Goal: Task Accomplishment & Management: Manage account settings

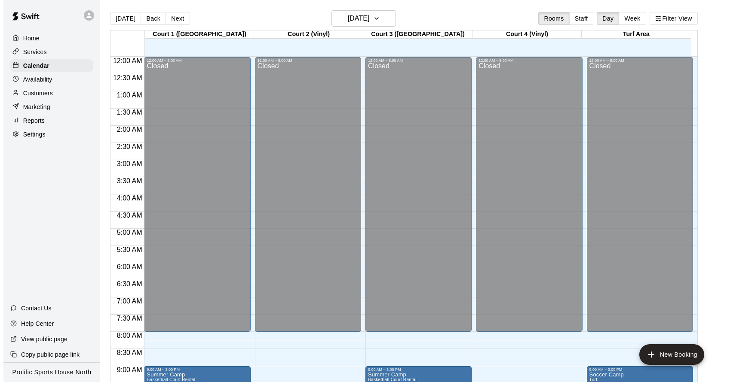
scroll to position [464, 0]
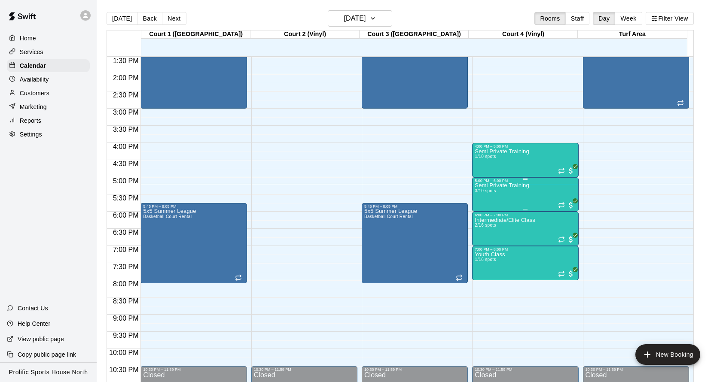
click at [499, 200] on div "Semi Private Training 3/10 spots" at bounding box center [502, 374] width 54 height 382
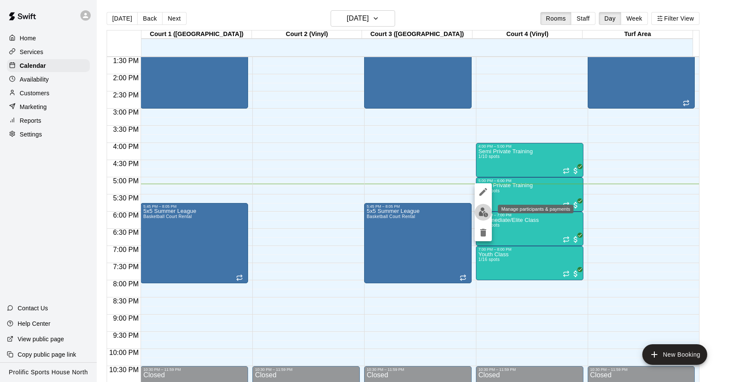
click at [484, 213] on img "edit" at bounding box center [483, 213] width 10 height 10
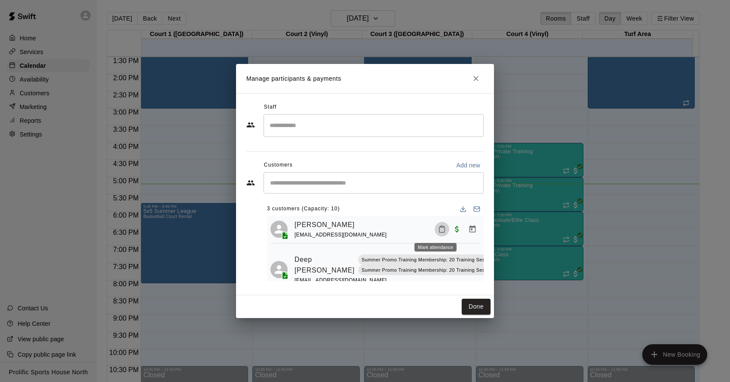
click at [434, 232] on button "Mark attendance" at bounding box center [441, 229] width 15 height 15
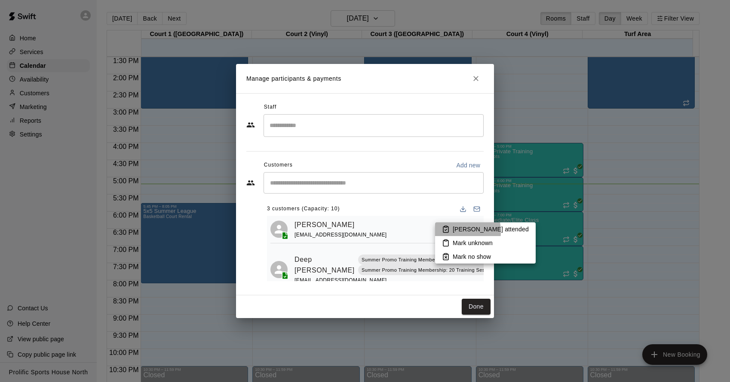
click at [446, 232] on icon at bounding box center [446, 230] width 8 height 8
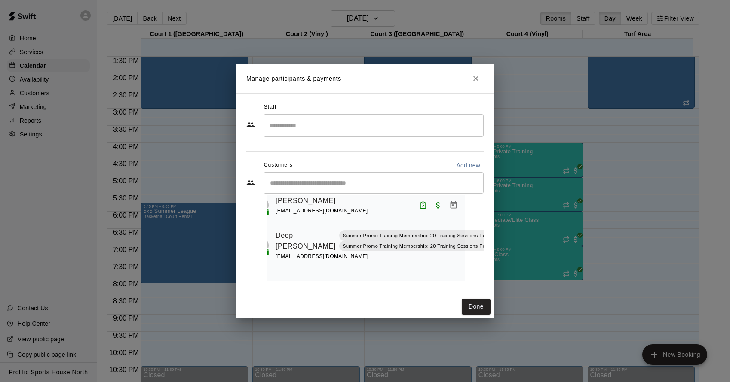
scroll to position [24, 36]
click at [493, 230] on icon "Mark attendance" at bounding box center [497, 230] width 8 height 8
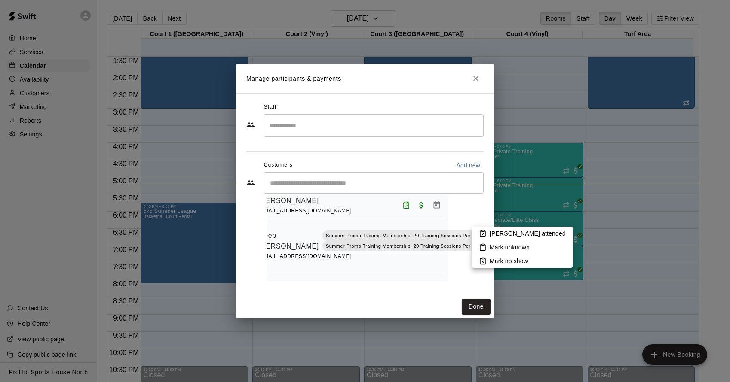
click at [489, 234] on li "[PERSON_NAME] attended" at bounding box center [522, 234] width 101 height 14
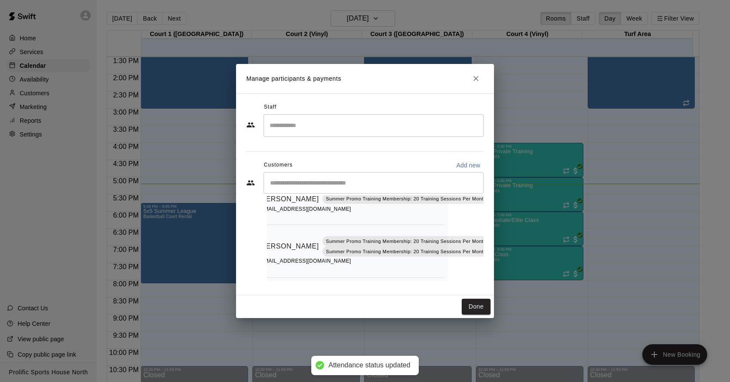
scroll to position [78, 36]
click at [493, 232] on icon "Mark attendance" at bounding box center [497, 236] width 8 height 8
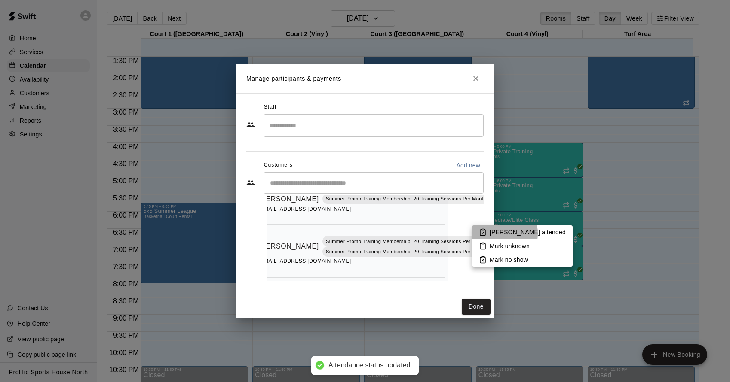
click at [494, 234] on p "[PERSON_NAME] attended" at bounding box center [527, 232] width 76 height 9
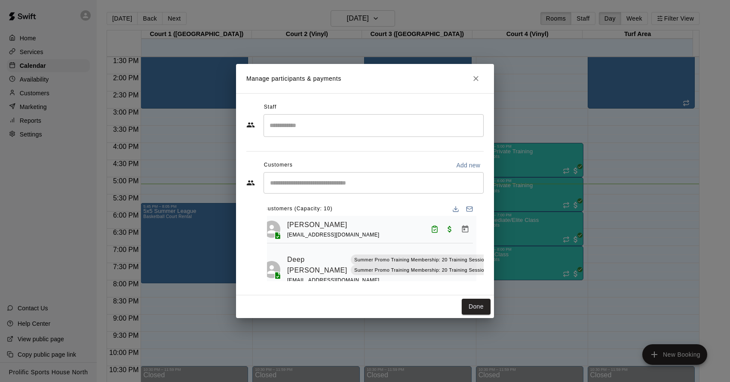
scroll to position [0, 0]
click at [472, 306] on button "Done" at bounding box center [476, 307] width 29 height 16
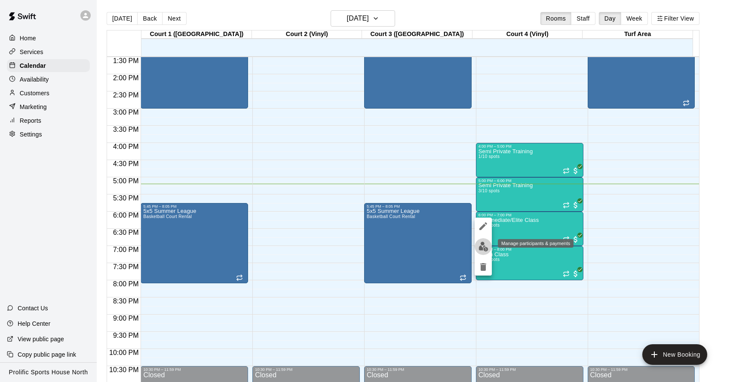
click at [484, 247] on img "edit" at bounding box center [483, 247] width 10 height 10
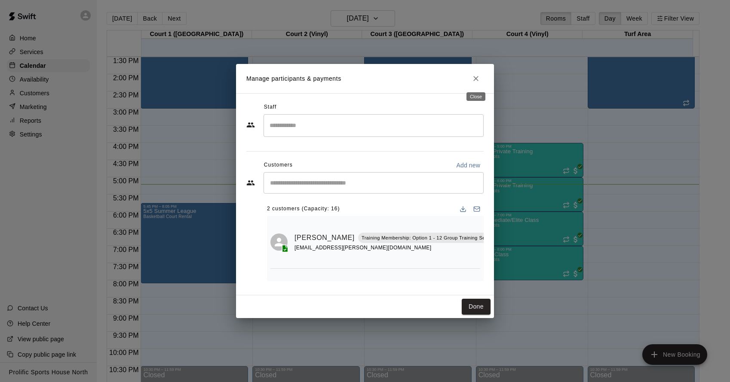
click at [472, 76] on icon "Close" at bounding box center [475, 78] width 9 height 9
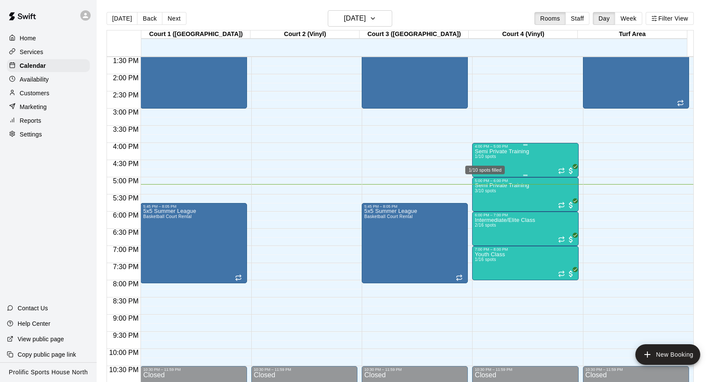
click at [494, 156] on span "1/10 spots" at bounding box center [485, 156] width 21 height 5
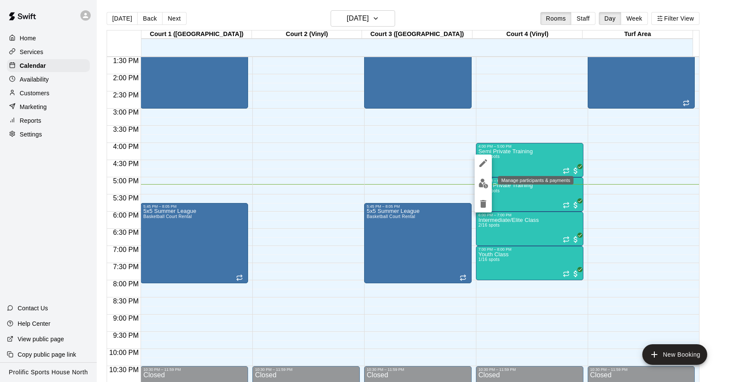
click at [485, 185] on img "edit" at bounding box center [483, 184] width 10 height 10
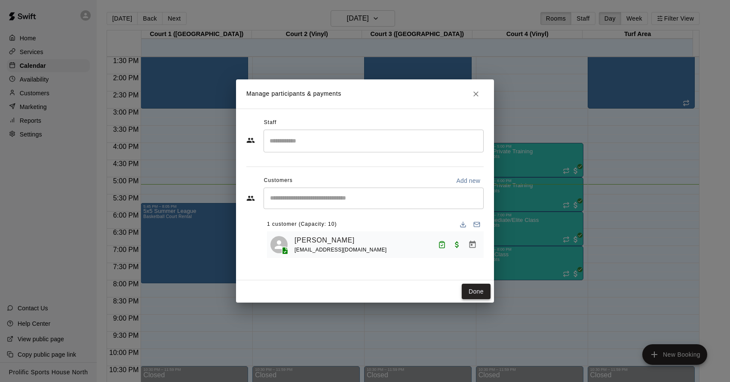
click at [476, 290] on button "Done" at bounding box center [476, 292] width 29 height 16
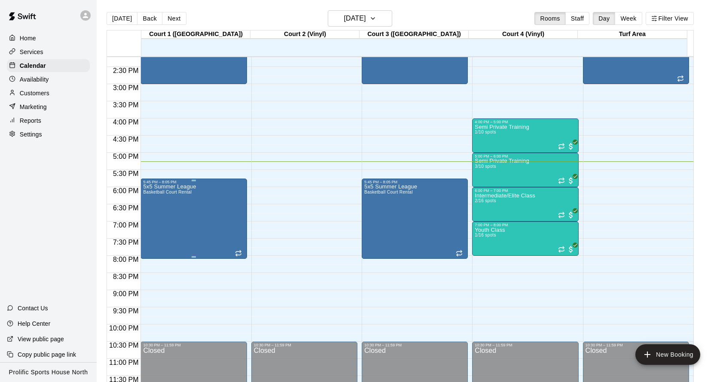
scroll to position [490, 0]
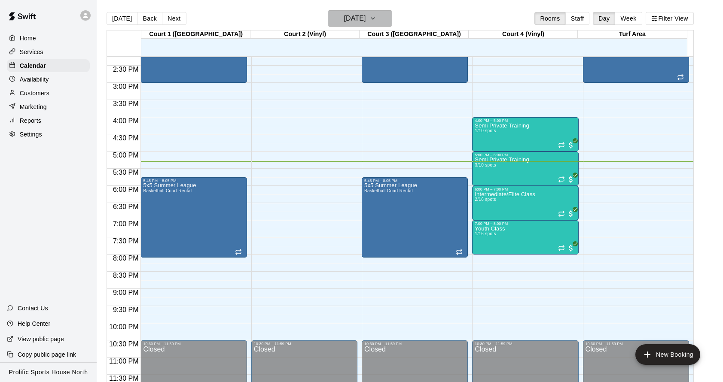
click at [348, 15] on h6 "[DATE]" at bounding box center [355, 18] width 22 height 12
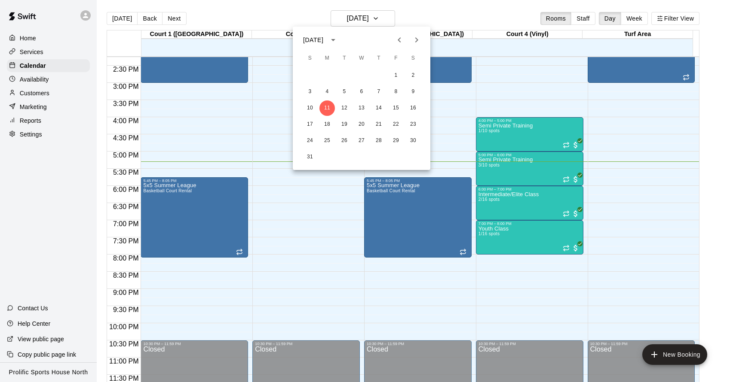
click at [40, 93] on div at bounding box center [365, 191] width 730 height 382
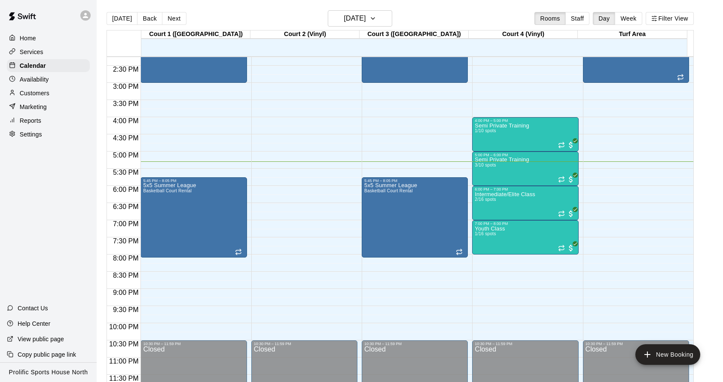
click at [40, 93] on p "Customers" at bounding box center [35, 93] width 30 height 9
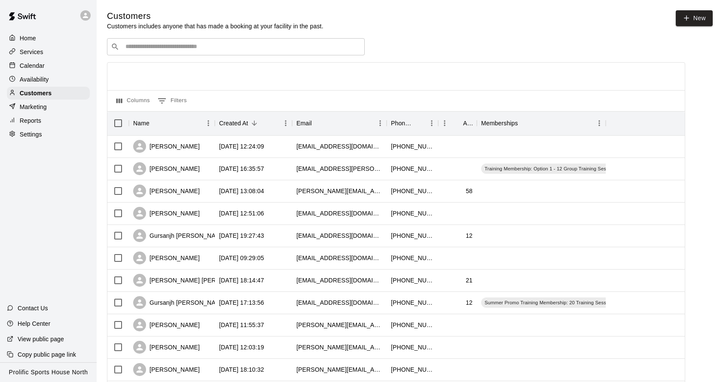
click at [253, 46] on input "Search customers by name or email" at bounding box center [242, 47] width 238 height 9
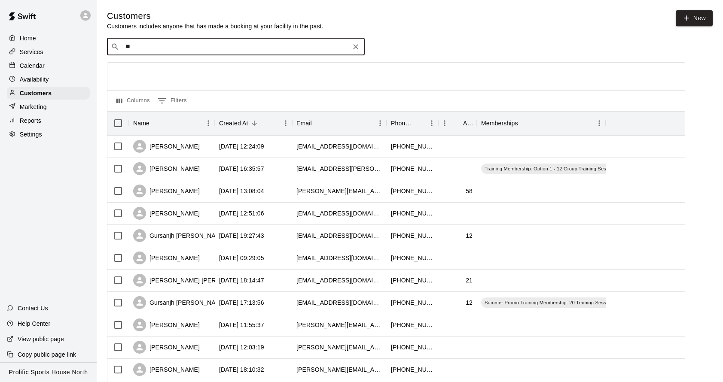
type input "***"
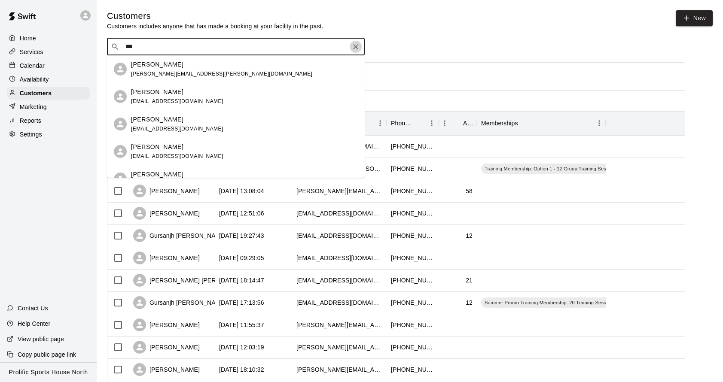
click at [352, 44] on icon "Clear" at bounding box center [356, 47] width 9 height 9
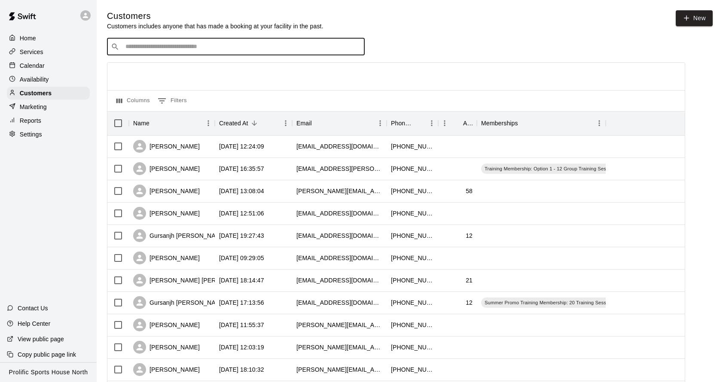
click at [54, 70] on div "Calendar" at bounding box center [48, 65] width 83 height 13
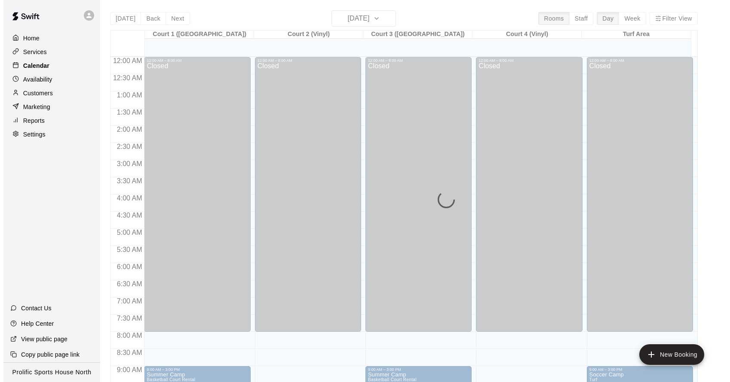
scroll to position [464, 0]
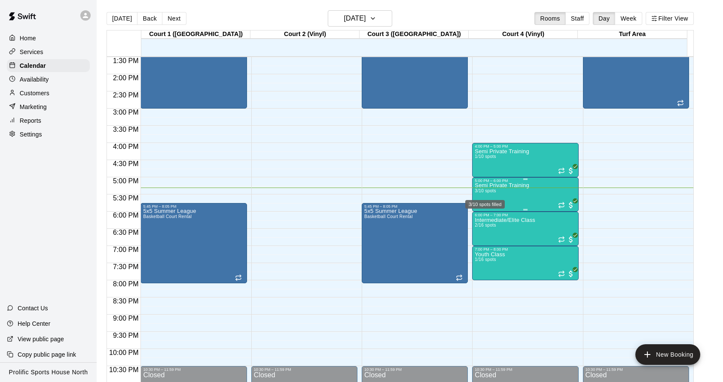
click at [494, 194] on div "3/10 spots filled" at bounding box center [485, 201] width 41 height 15
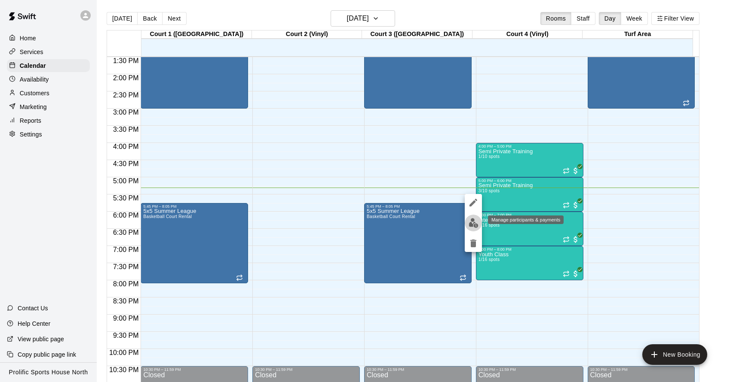
click at [473, 224] on img "edit" at bounding box center [473, 223] width 10 height 10
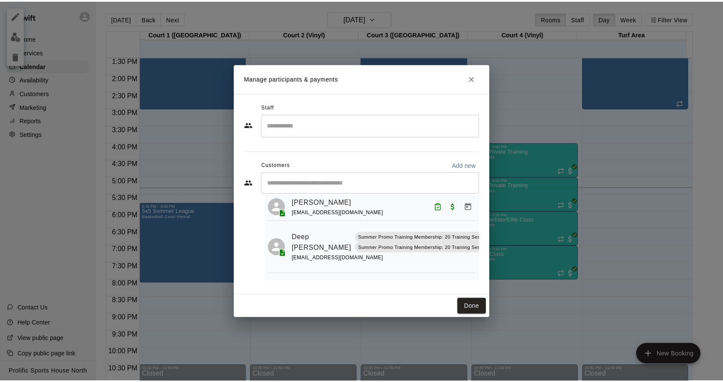
scroll to position [22, 0]
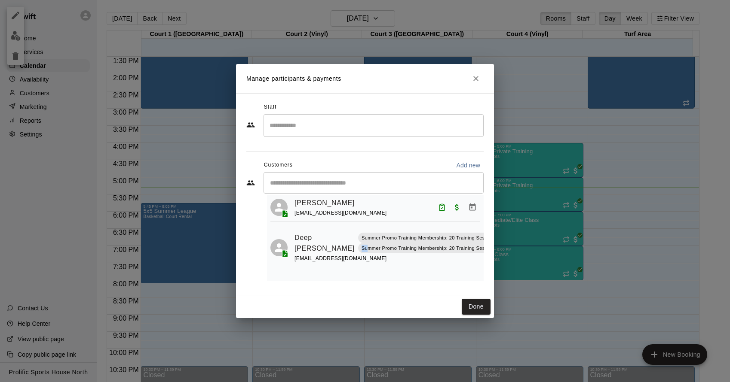
click at [358, 246] on div "Summer Promo Training Membership: 20 Training Sessions Per Month" at bounding box center [441, 248] width 167 height 10
click at [306, 251] on link "Deep [PERSON_NAME]" at bounding box center [324, 243] width 60 height 22
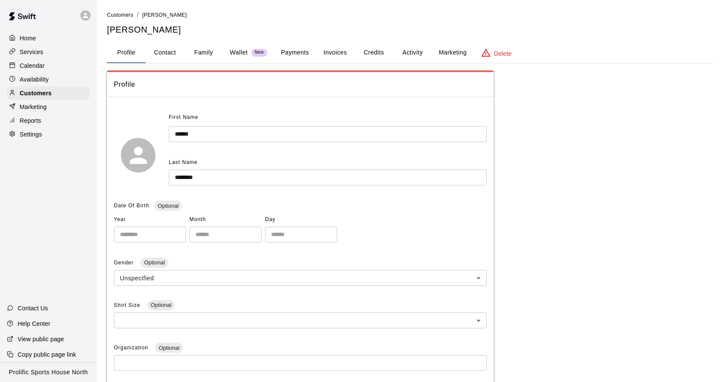
click at [371, 48] on button "Credits" at bounding box center [374, 53] width 39 height 21
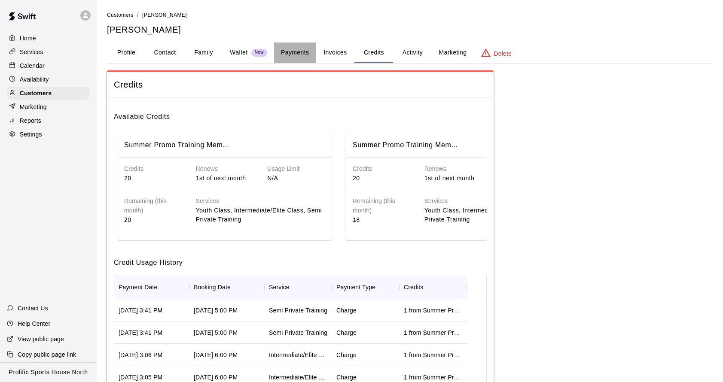
click at [297, 50] on button "Payments" at bounding box center [295, 53] width 42 height 21
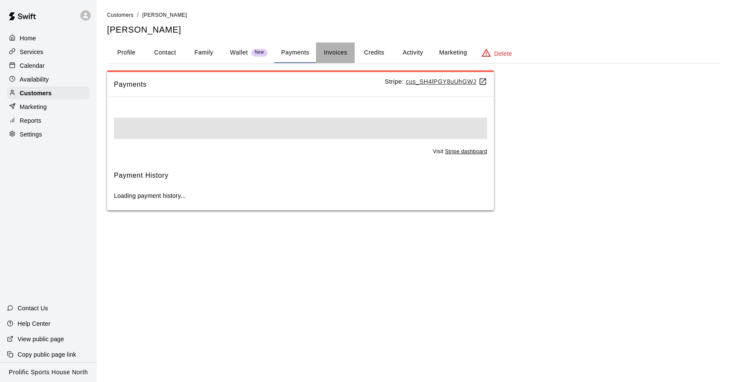
click at [338, 51] on button "Invoices" at bounding box center [335, 53] width 39 height 21
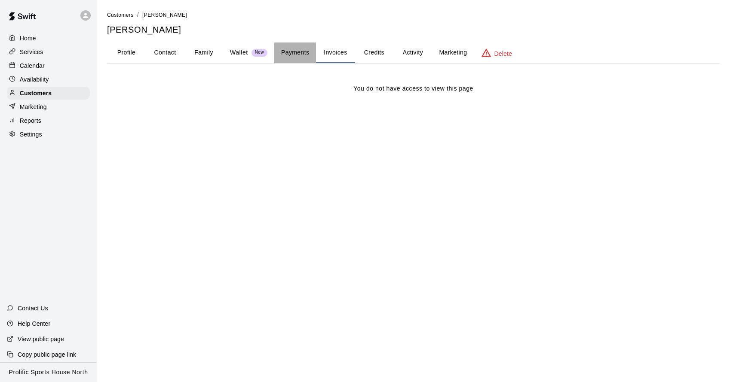
click at [303, 54] on button "Payments" at bounding box center [295, 53] width 42 height 21
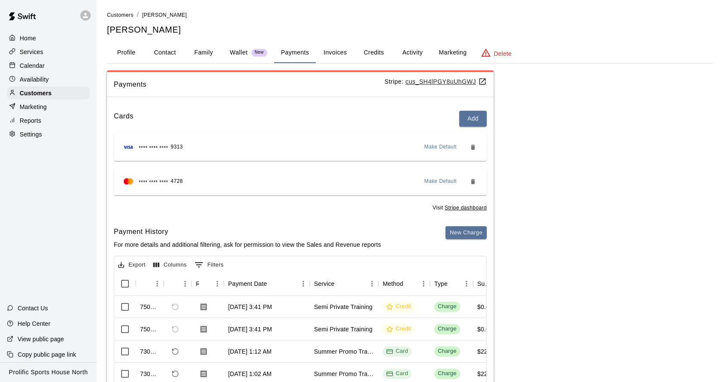
click at [37, 39] on div "Home" at bounding box center [48, 38] width 83 height 13
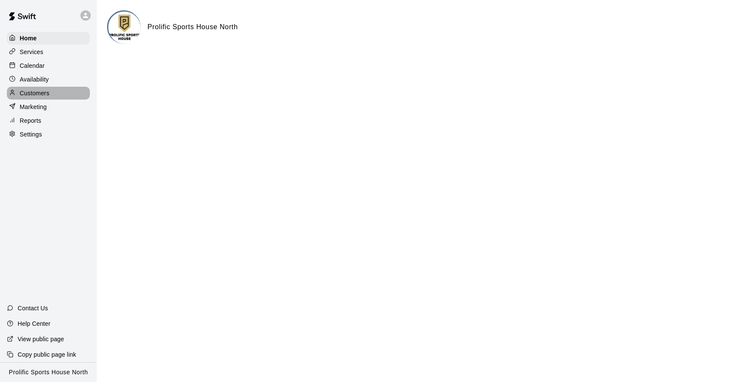
click at [45, 92] on p "Customers" at bounding box center [35, 93] width 30 height 9
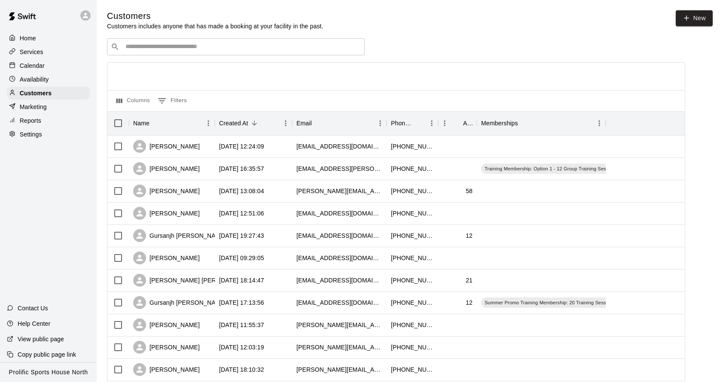
click at [185, 47] on input "Search customers by name or email" at bounding box center [242, 47] width 238 height 9
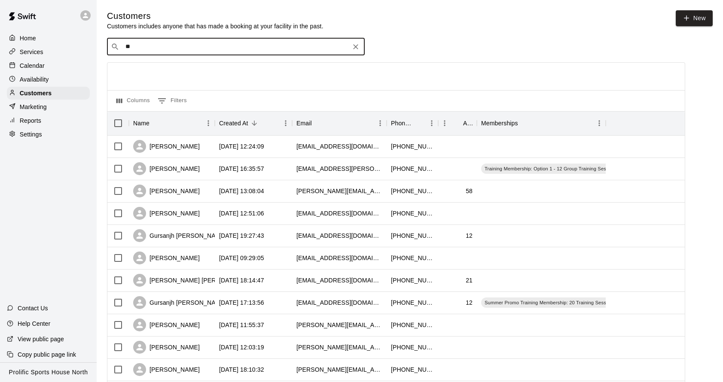
type input "***"
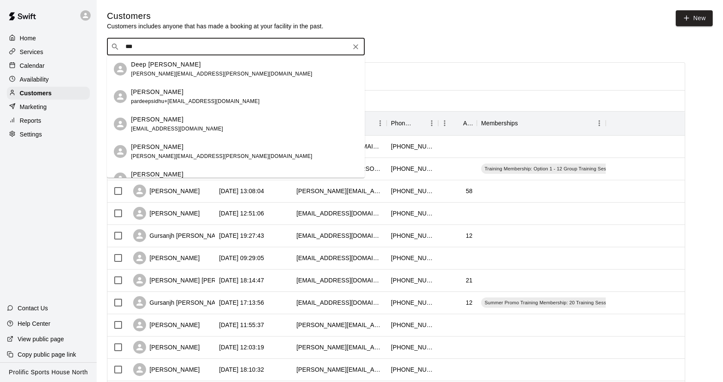
click at [178, 86] on div "[PERSON_NAME] pardeepsidhu+[EMAIL_ADDRESS][DOMAIN_NAME]" at bounding box center [236, 97] width 258 height 28
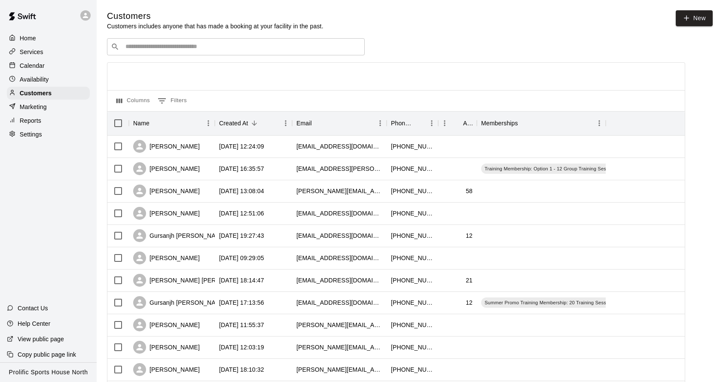
click at [218, 52] on div "​ ​" at bounding box center [236, 46] width 258 height 17
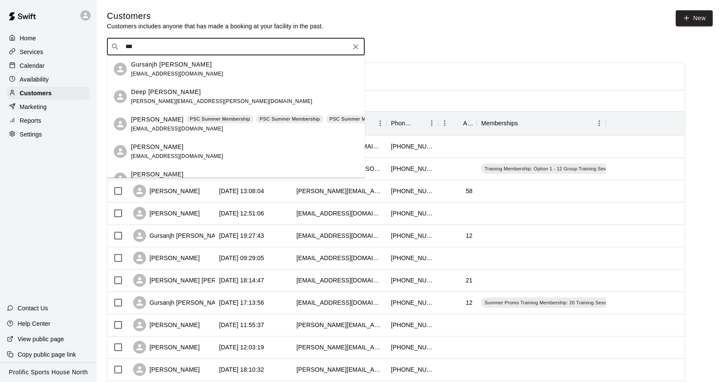
type input "****"
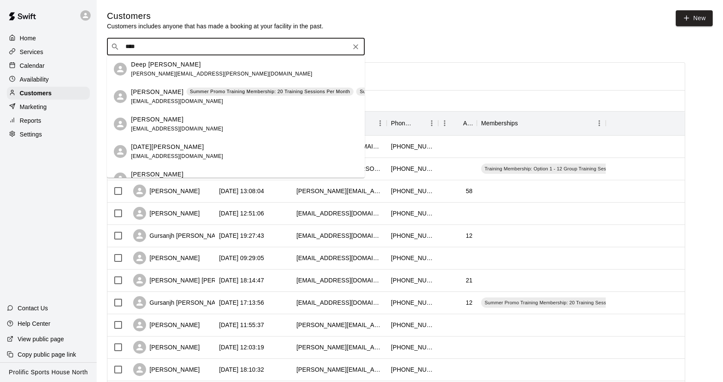
click at [174, 65] on p "Deep [PERSON_NAME]" at bounding box center [166, 64] width 70 height 9
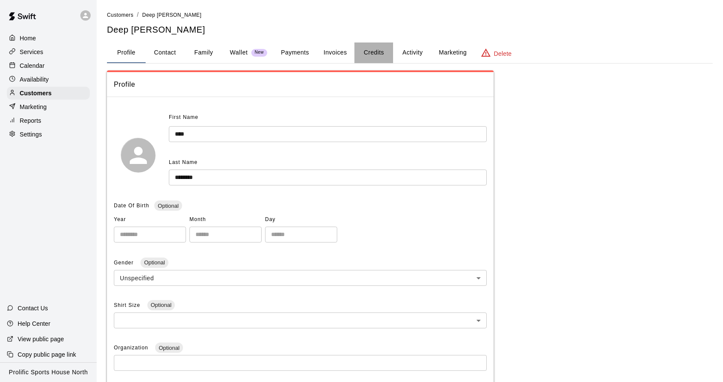
click at [370, 52] on button "Credits" at bounding box center [374, 53] width 39 height 21
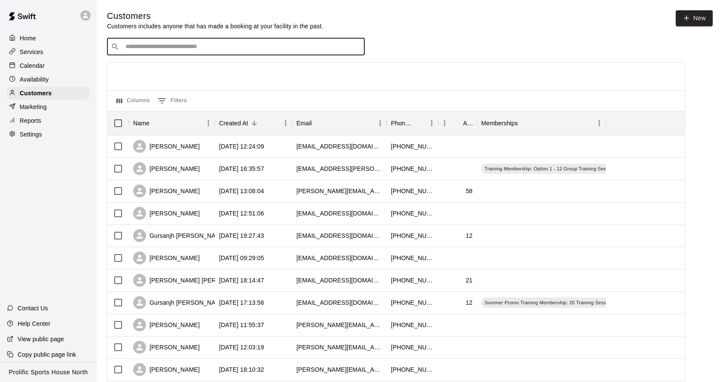
click at [183, 47] on input "Search customers by name or email" at bounding box center [242, 47] width 238 height 9
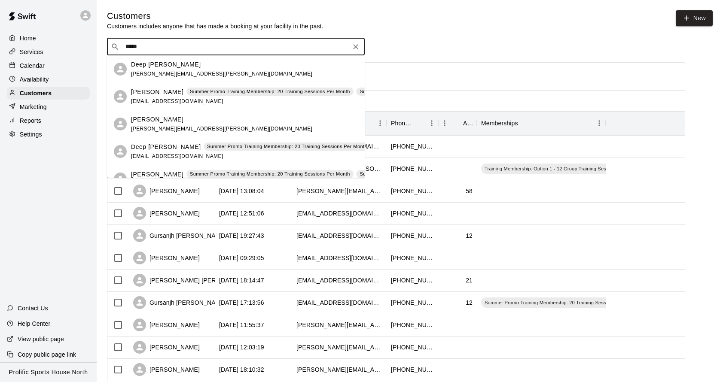
type input "******"
click at [187, 94] on span "Summer Promo Training Membership: 20 Training Sessions Per Month" at bounding box center [270, 91] width 167 height 7
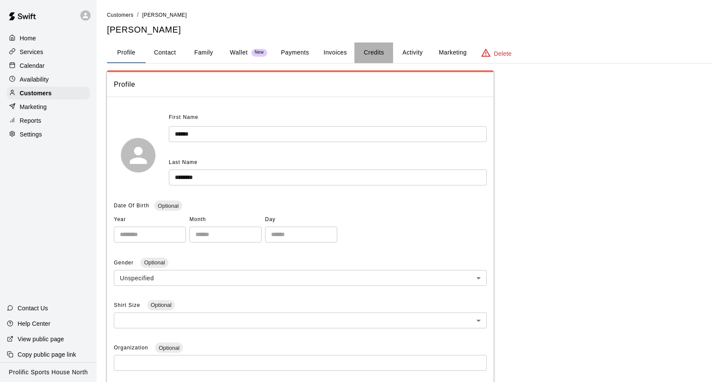
click at [375, 53] on button "Credits" at bounding box center [374, 53] width 39 height 21
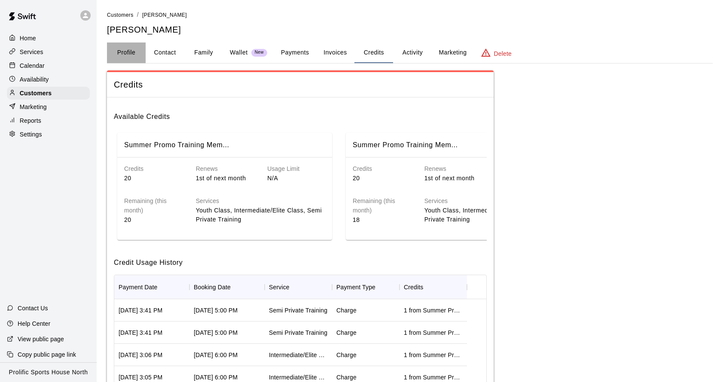
click at [132, 54] on button "Profile" at bounding box center [126, 53] width 39 height 21
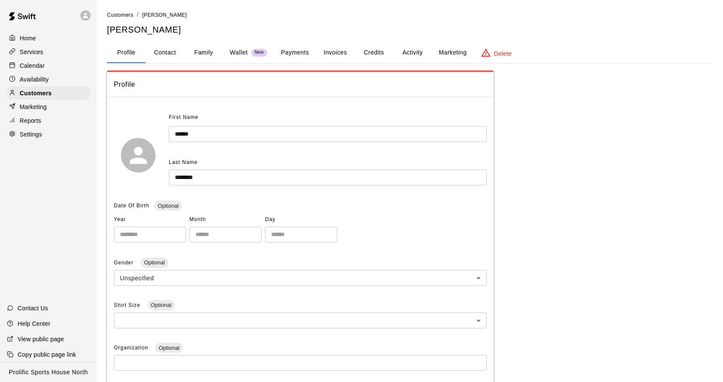
click at [377, 49] on button "Credits" at bounding box center [374, 53] width 39 height 21
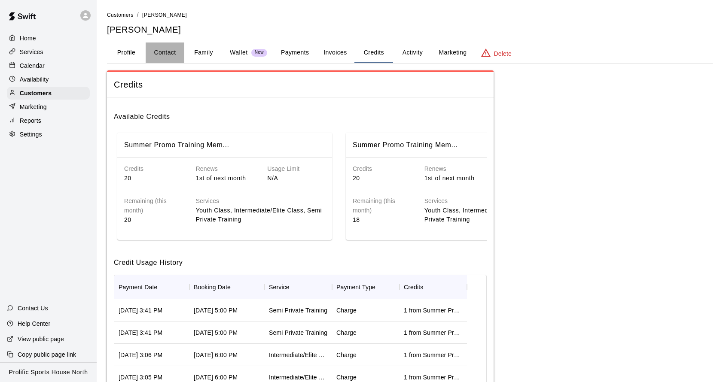
click at [177, 52] on button "Contact" at bounding box center [165, 53] width 39 height 21
select select "**"
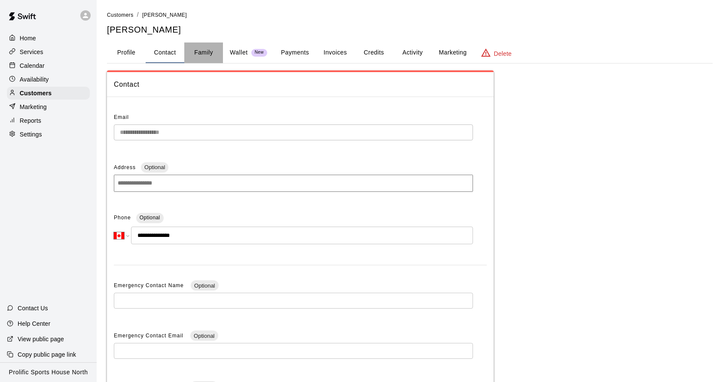
click at [189, 49] on button "Family" at bounding box center [203, 53] width 39 height 21
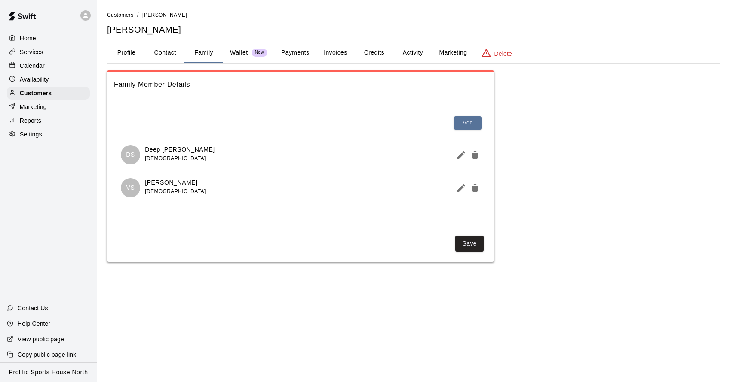
click at [128, 52] on button "Profile" at bounding box center [126, 53] width 39 height 21
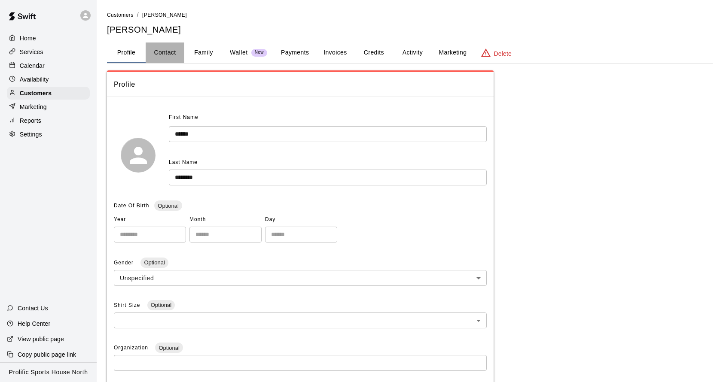
click at [165, 54] on button "Contact" at bounding box center [165, 53] width 39 height 21
select select "**"
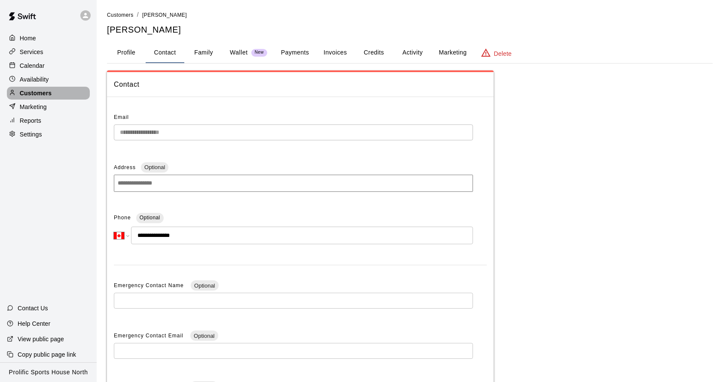
click at [51, 95] on p "Customers" at bounding box center [36, 93] width 32 height 9
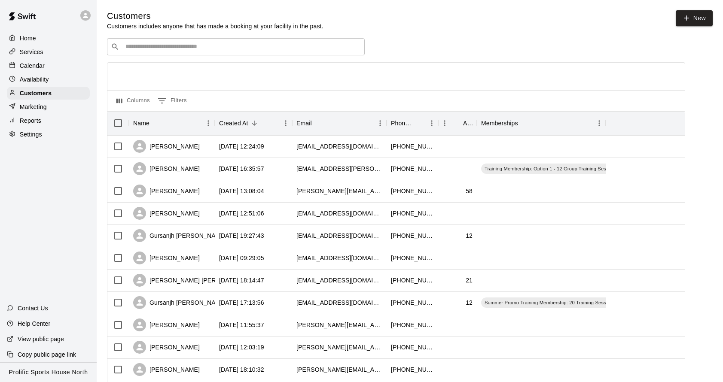
click at [237, 45] on input "Search customers by name or email" at bounding box center [242, 47] width 238 height 9
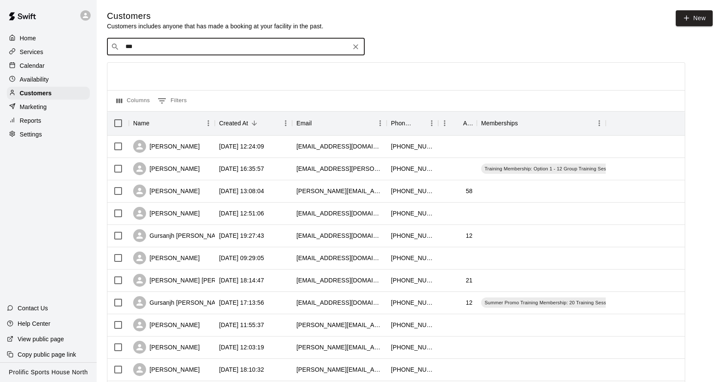
type input "****"
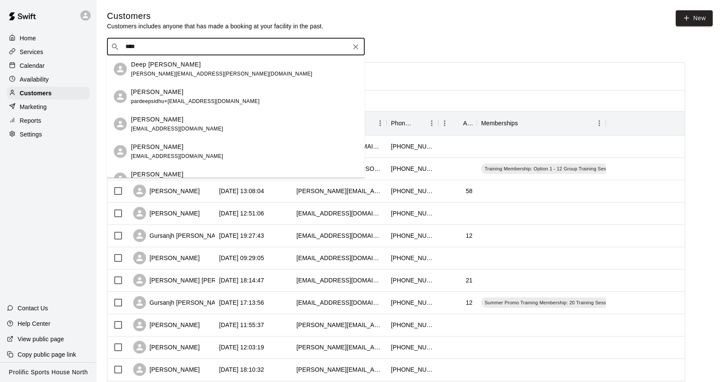
click at [187, 70] on div "Deep Sanghera [EMAIL_ADDRESS][PERSON_NAME][DOMAIN_NAME]" at bounding box center [244, 69] width 227 height 18
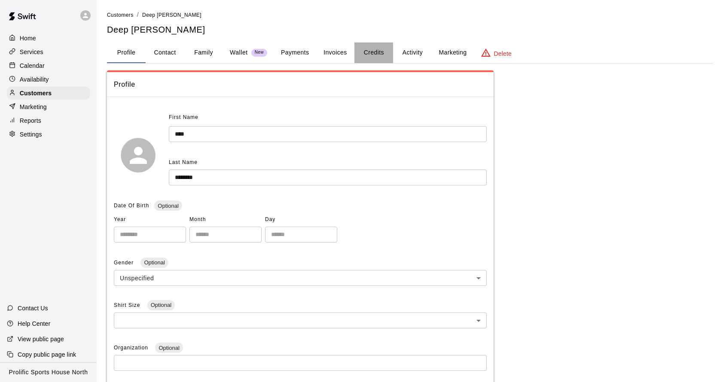
click at [368, 50] on button "Credits" at bounding box center [374, 53] width 39 height 21
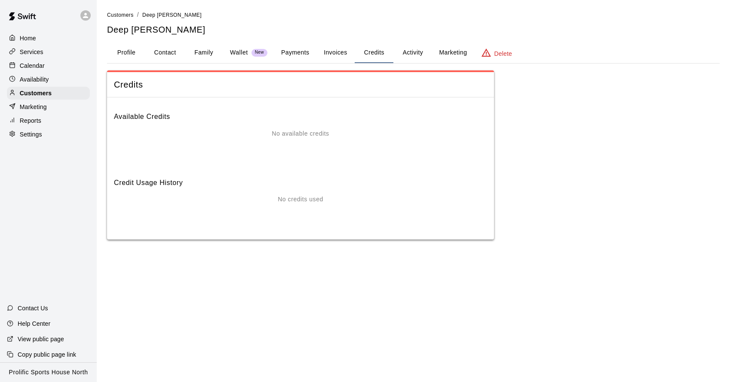
click at [168, 52] on button "Contact" at bounding box center [165, 53] width 39 height 21
select select "**"
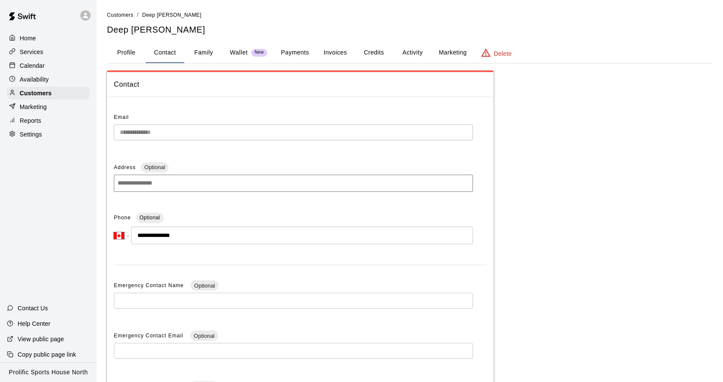
click at [487, 51] on icon "basic tabs example" at bounding box center [486, 53] width 10 height 10
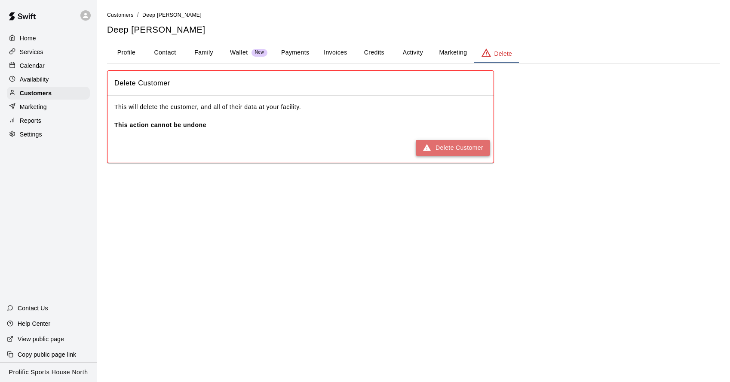
click at [440, 145] on button "Delete Customer" at bounding box center [453, 148] width 74 height 16
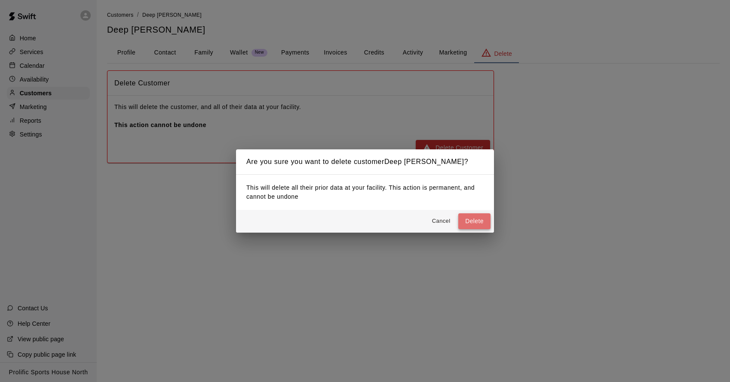
click at [470, 223] on button "Delete" at bounding box center [474, 222] width 32 height 16
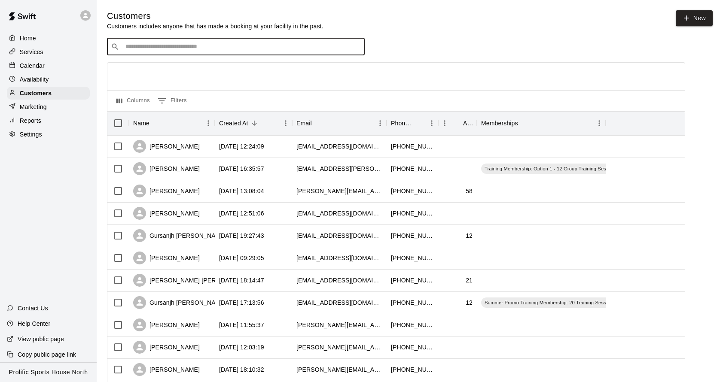
click at [244, 50] on input "Search customers by name or email" at bounding box center [242, 47] width 238 height 9
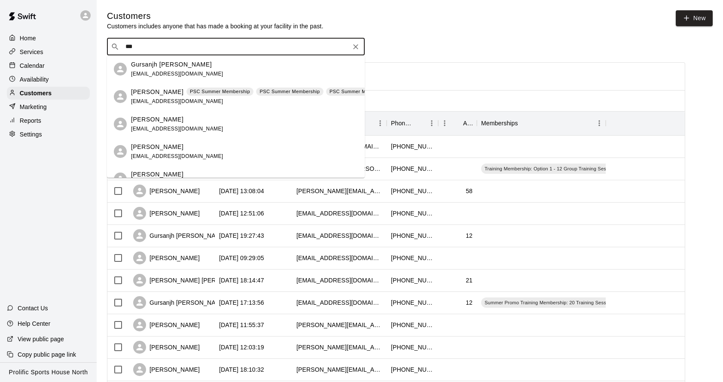
type input "****"
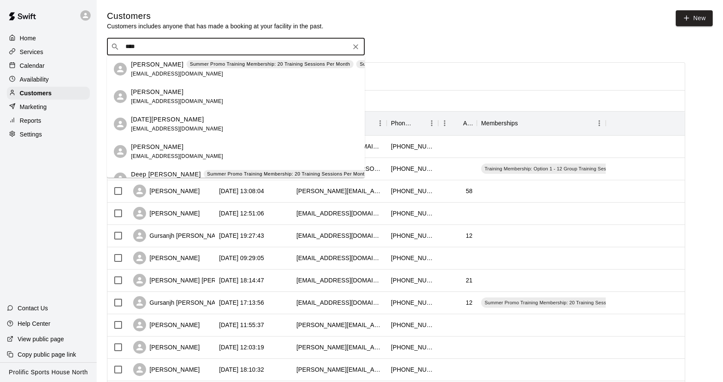
click at [356, 48] on icon "Clear" at bounding box center [356, 47] width 9 height 9
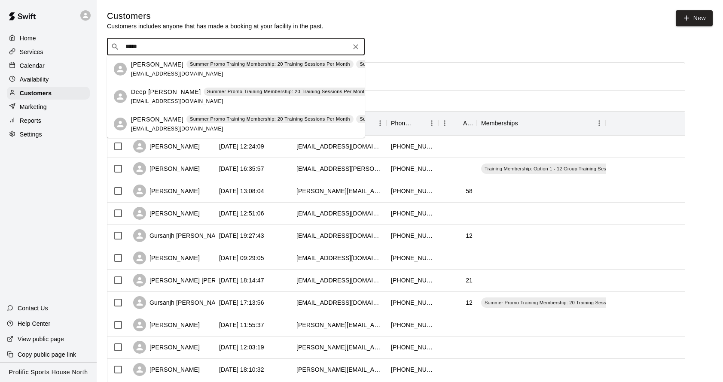
type input "******"
click at [194, 62] on p "Summer Promo Training Membership: 20 Training Sessions Per Month" at bounding box center [270, 64] width 160 height 7
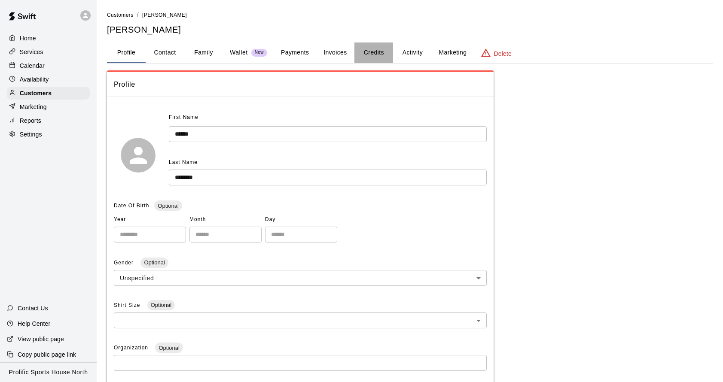
click at [367, 52] on button "Credits" at bounding box center [374, 53] width 39 height 21
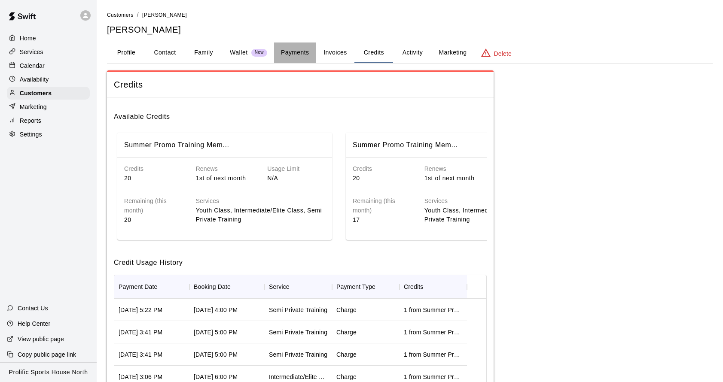
click at [290, 53] on button "Payments" at bounding box center [295, 53] width 42 height 21
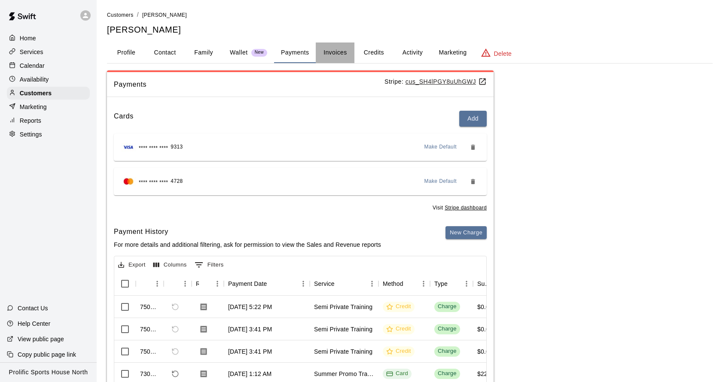
click at [335, 50] on button "Invoices" at bounding box center [335, 53] width 39 height 21
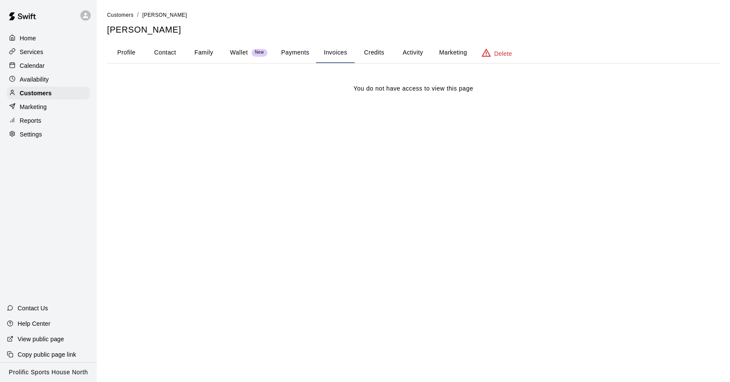
click at [364, 49] on button "Credits" at bounding box center [374, 53] width 39 height 21
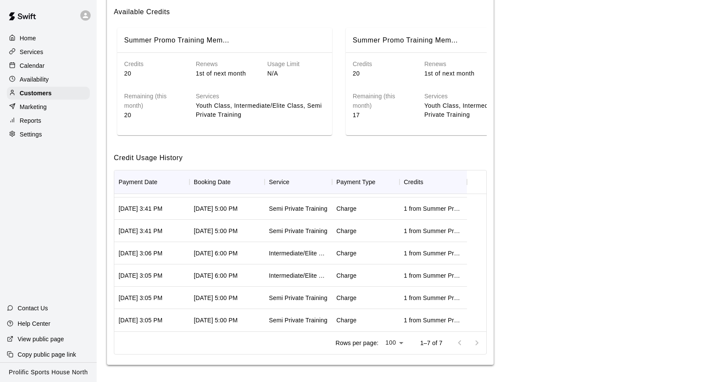
scroll to position [111, 0]
click at [424, 317] on div "1 from Summer Promo Training Membership: 20 Training Sessions Per Month" at bounding box center [433, 320] width 59 height 9
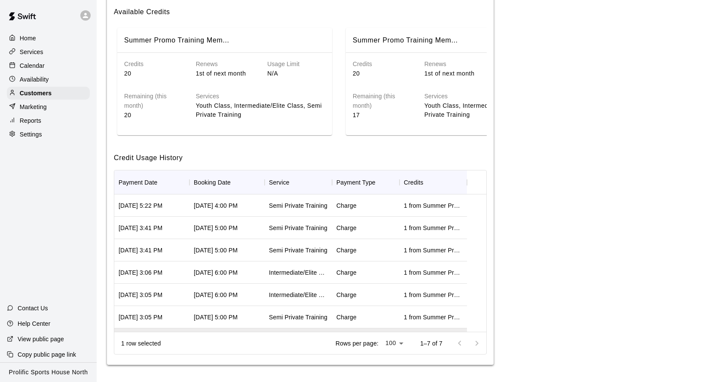
scroll to position [0, 0]
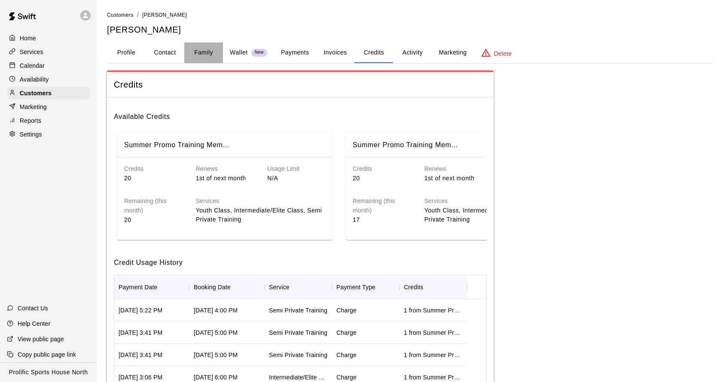
click at [205, 53] on button "Family" at bounding box center [203, 53] width 39 height 21
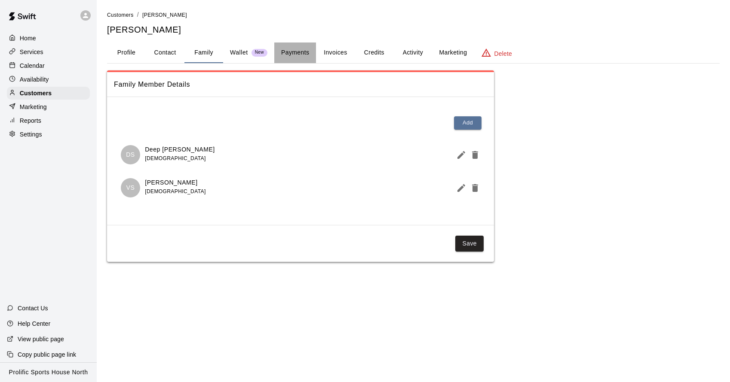
click at [288, 54] on button "Payments" at bounding box center [295, 53] width 42 height 21
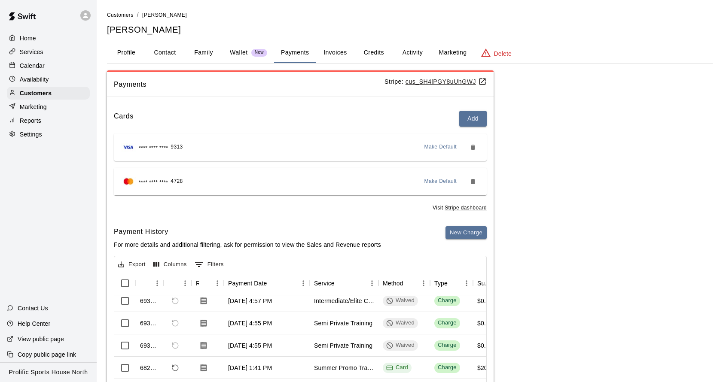
scroll to position [293, 0]
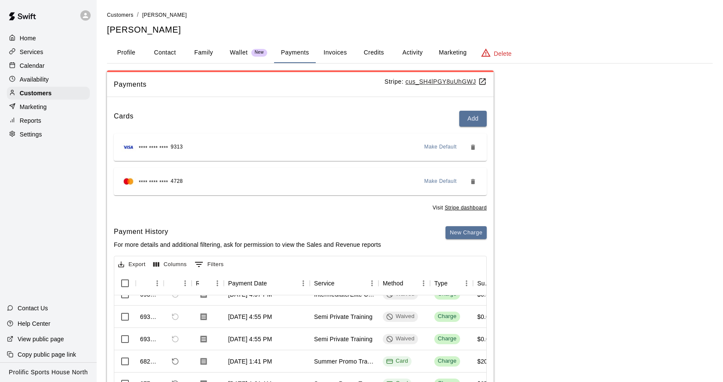
click at [421, 49] on button "Activity" at bounding box center [412, 53] width 39 height 21
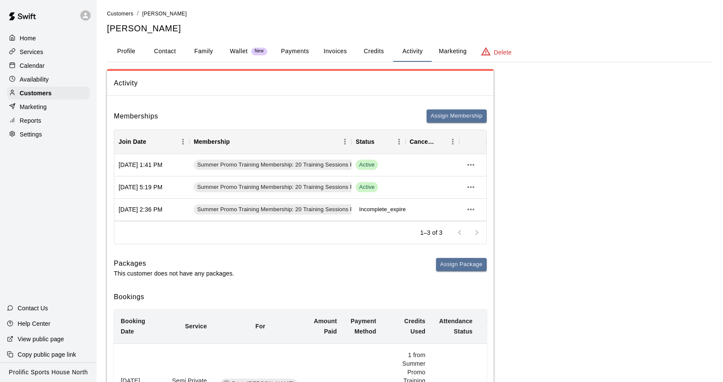
scroll to position [0, 0]
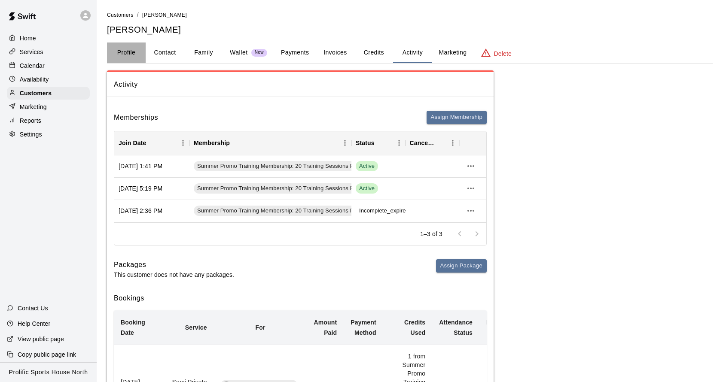
click at [125, 50] on button "Profile" at bounding box center [126, 53] width 39 height 21
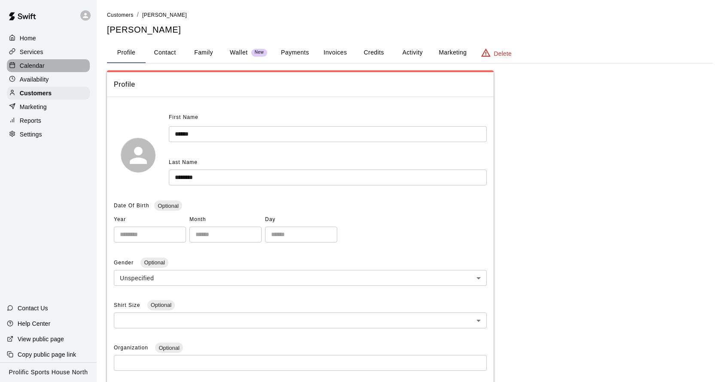
click at [50, 70] on div "Calendar" at bounding box center [48, 65] width 83 height 13
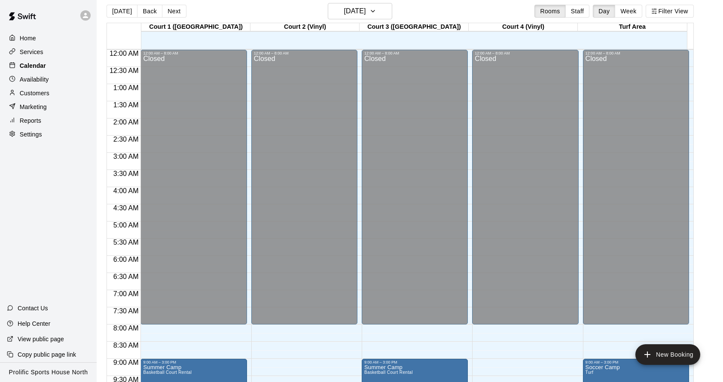
click at [48, 66] on div "Calendar" at bounding box center [48, 65] width 83 height 13
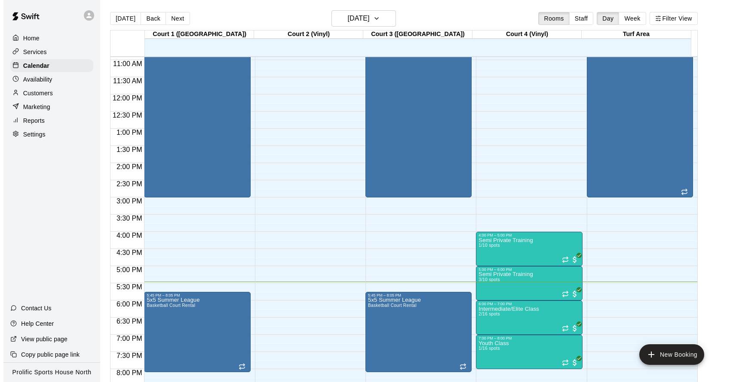
scroll to position [490, 0]
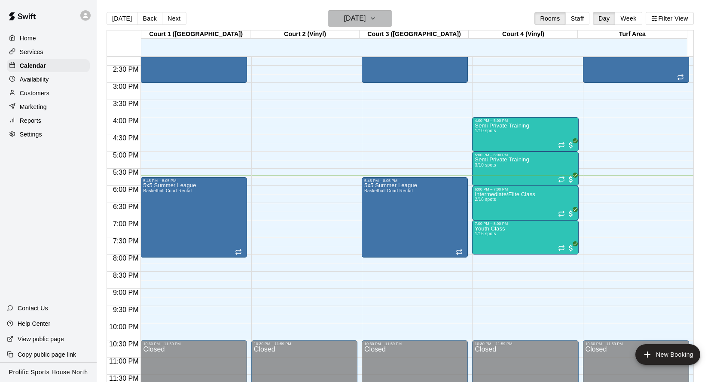
click at [366, 17] on h6 "[DATE]" at bounding box center [355, 18] width 22 height 12
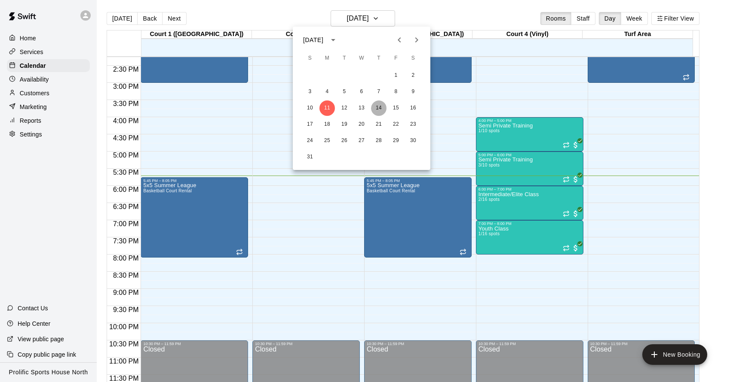
click at [382, 107] on button "14" at bounding box center [378, 108] width 15 height 15
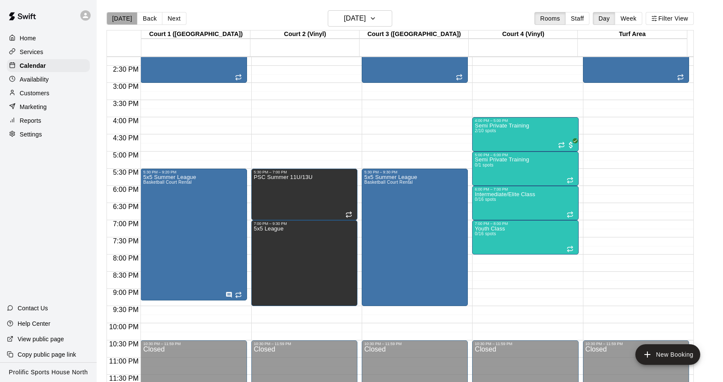
click at [122, 23] on button "[DATE]" at bounding box center [122, 18] width 31 height 13
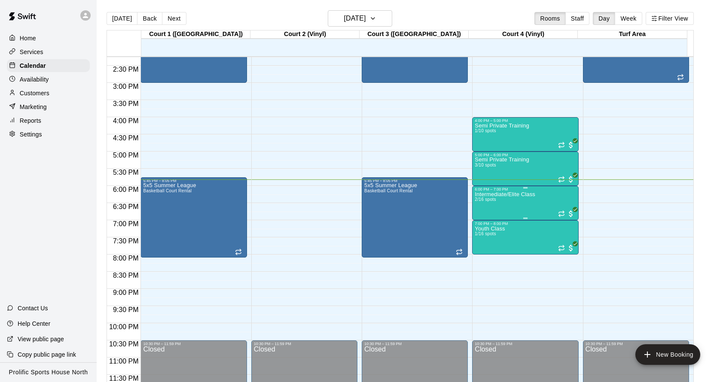
click at [516, 200] on div "Intermediate/Elite Class 2/16 spots" at bounding box center [505, 383] width 61 height 382
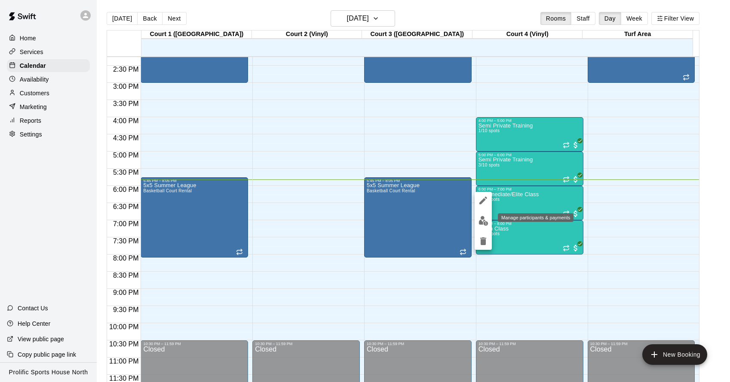
click at [485, 219] on img "edit" at bounding box center [483, 221] width 10 height 10
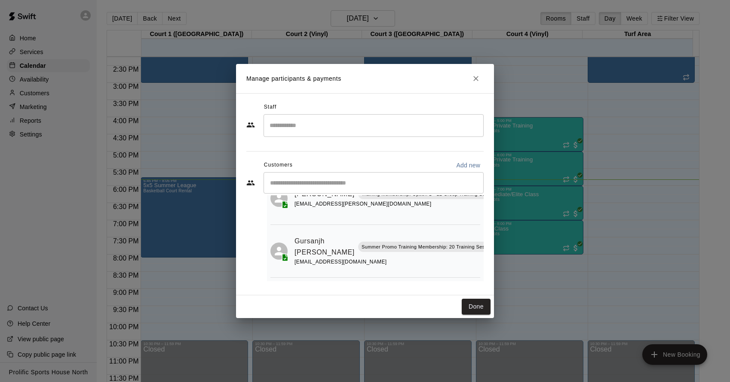
scroll to position [50, 34]
click at [495, 232] on icon "Mark attendance" at bounding box center [499, 236] width 8 height 8
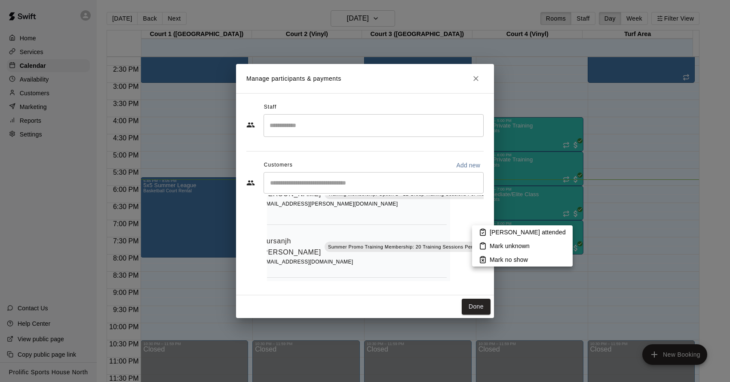
click at [477, 229] on li "[PERSON_NAME] attended" at bounding box center [522, 233] width 101 height 14
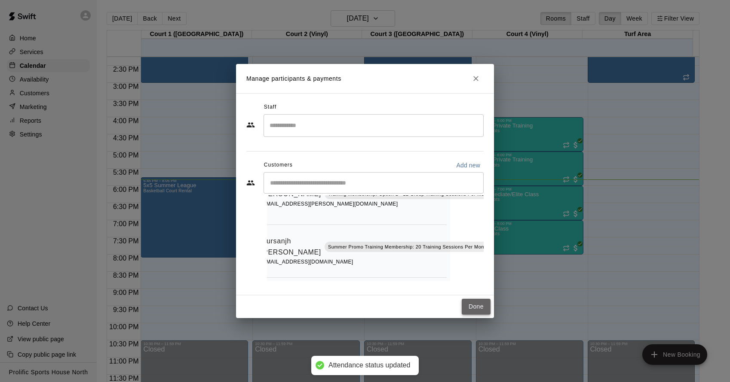
click at [472, 303] on button "Done" at bounding box center [476, 307] width 29 height 16
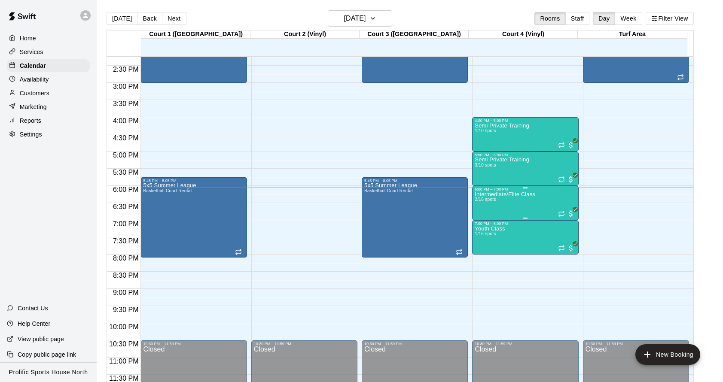
click at [493, 197] on div "Intermediate/Elite Class 2/16 spots" at bounding box center [505, 383] width 61 height 382
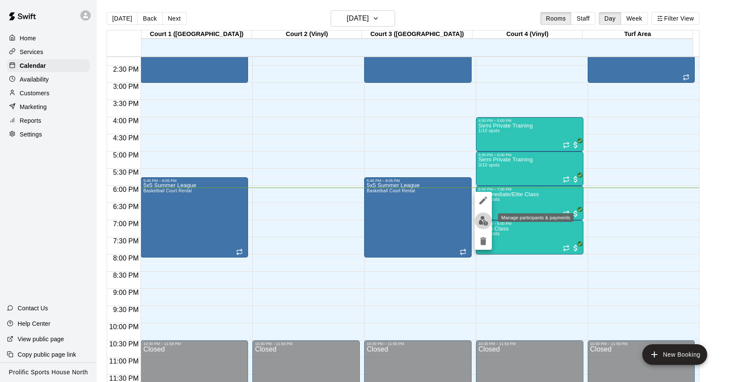
click at [483, 217] on img "edit" at bounding box center [483, 221] width 10 height 10
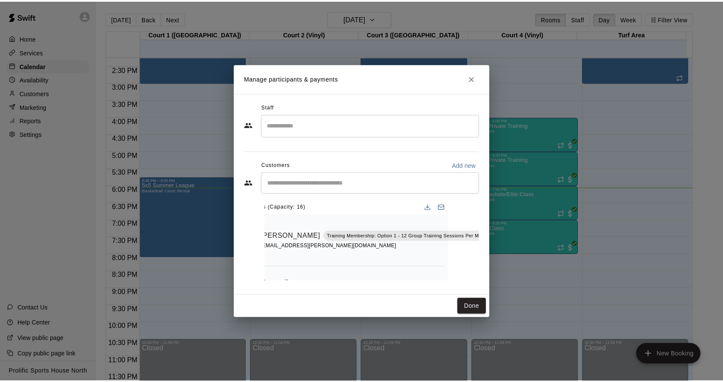
scroll to position [2, 34]
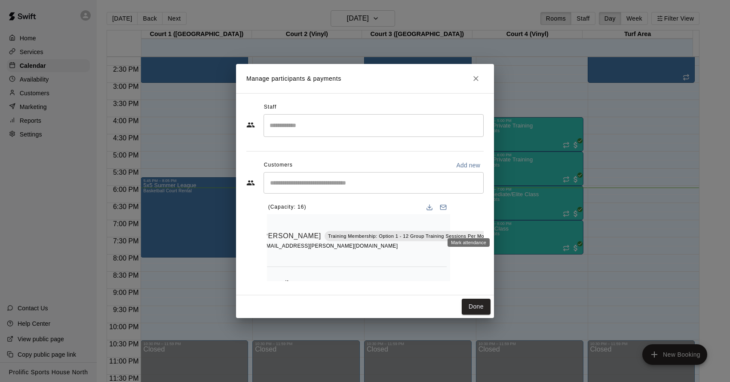
click at [498, 228] on icon "Mark attendance" at bounding box center [502, 225] width 8 height 8
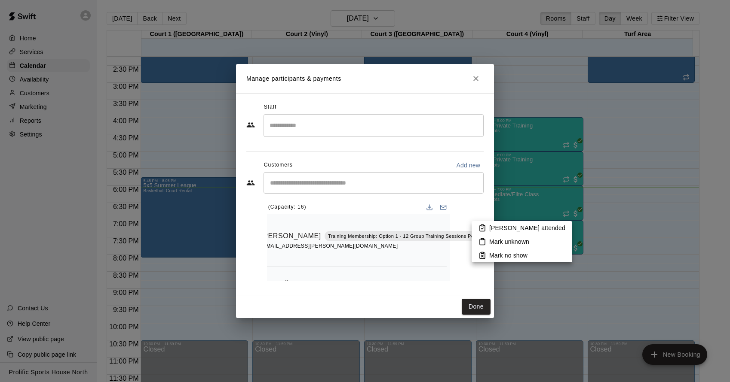
click at [486, 226] on icon at bounding box center [482, 228] width 8 height 8
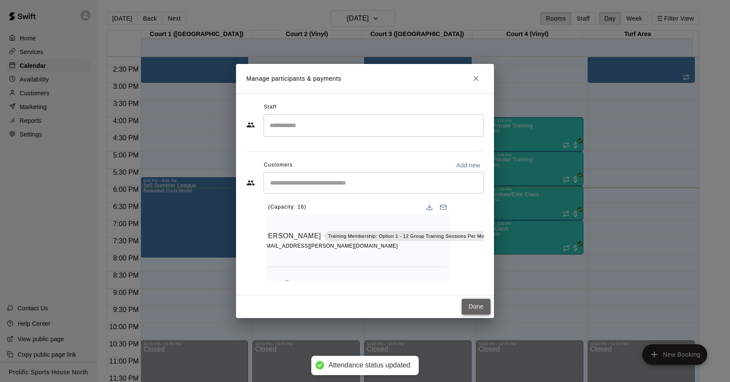
click at [473, 302] on button "Done" at bounding box center [476, 307] width 29 height 16
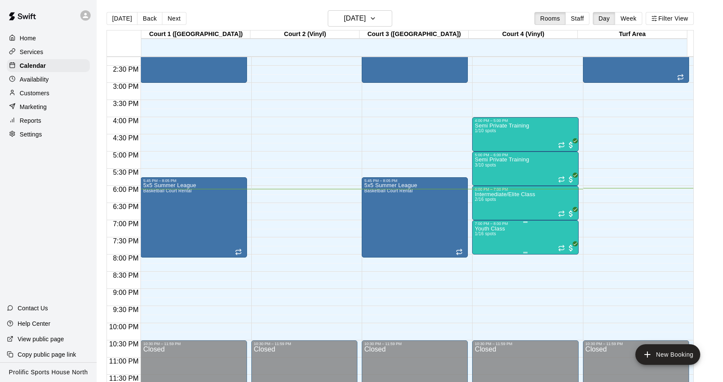
scroll to position [488, 0]
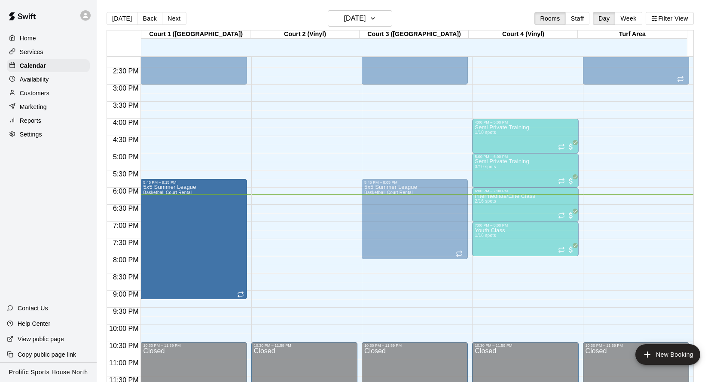
drag, startPoint x: 194, startPoint y: 263, endPoint x: 184, endPoint y: 303, distance: 40.7
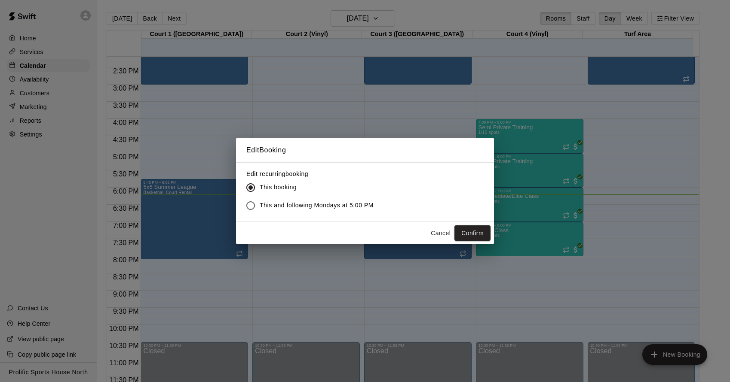
click at [480, 232] on button "Confirm" at bounding box center [472, 234] width 36 height 16
